Goal: Navigation & Orientation: Find specific page/section

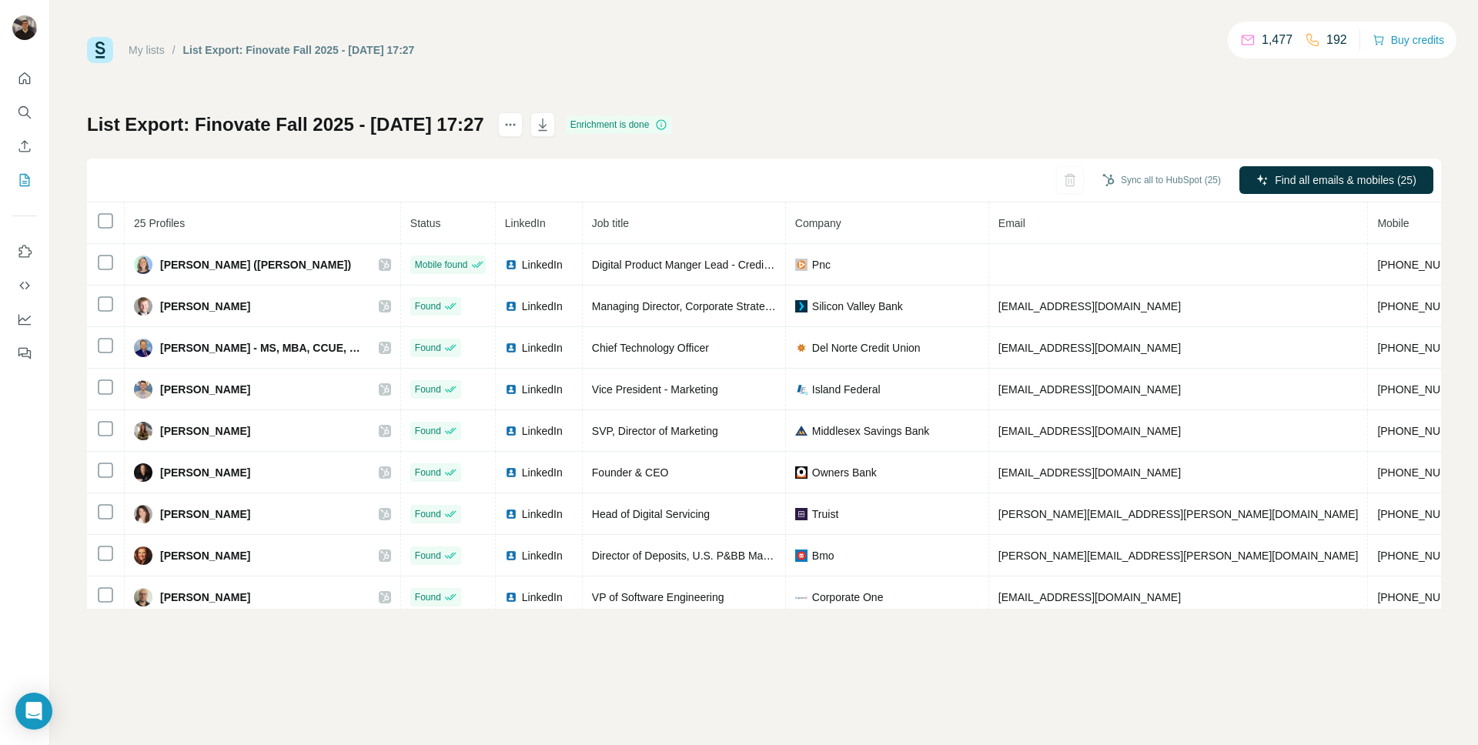
scroll to position [674, 0]
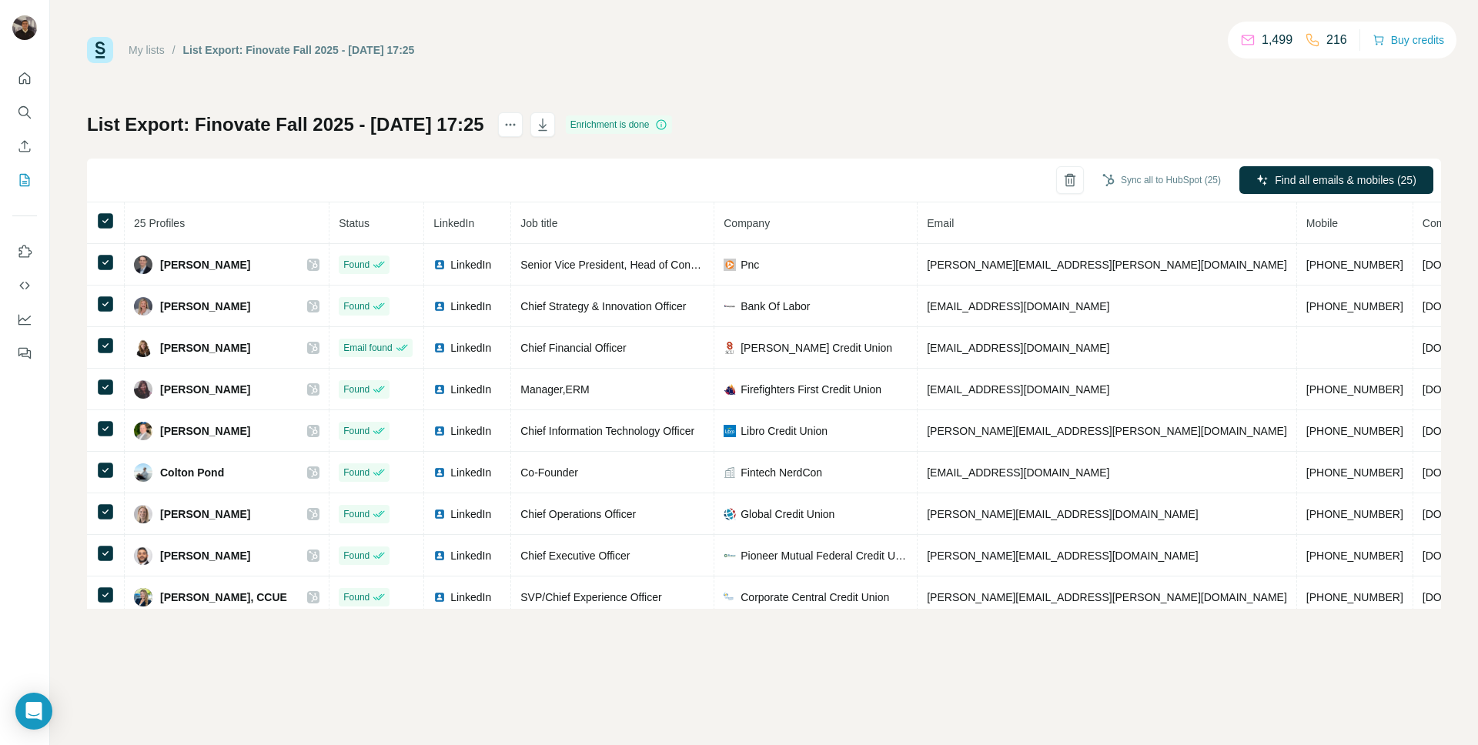
scroll to position [674, 0]
